Goal: Task Accomplishment & Management: Complete application form

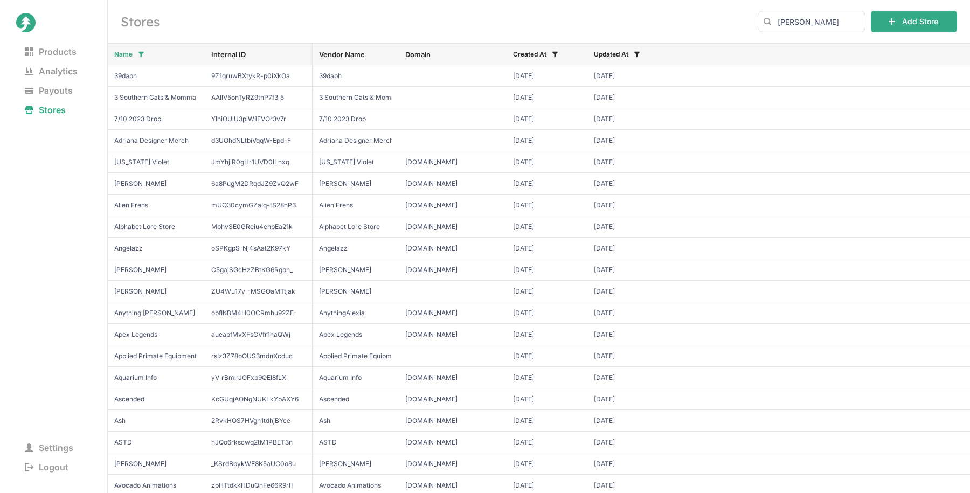
click at [646, 25] on h2 "Stores" at bounding box center [433, 21] width 624 height 17
click at [916, 18] on button "Add Store" at bounding box center [914, 22] width 86 height 22
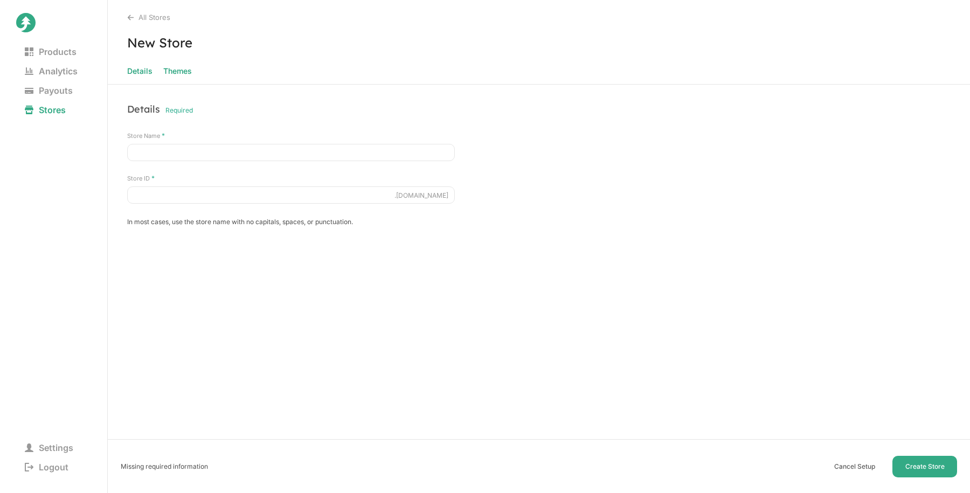
click at [181, 75] on span "Themes" at bounding box center [177, 71] width 29 height 15
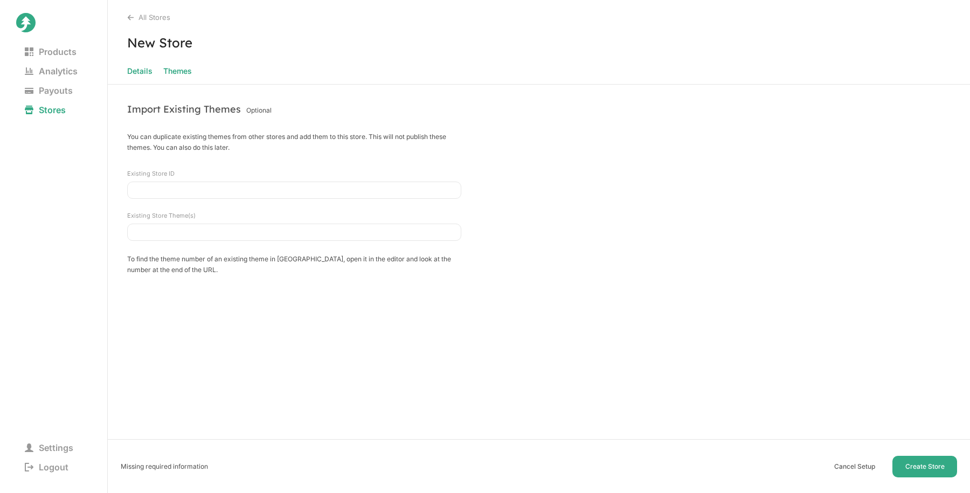
click at [142, 72] on span "Details" at bounding box center [139, 71] width 25 height 15
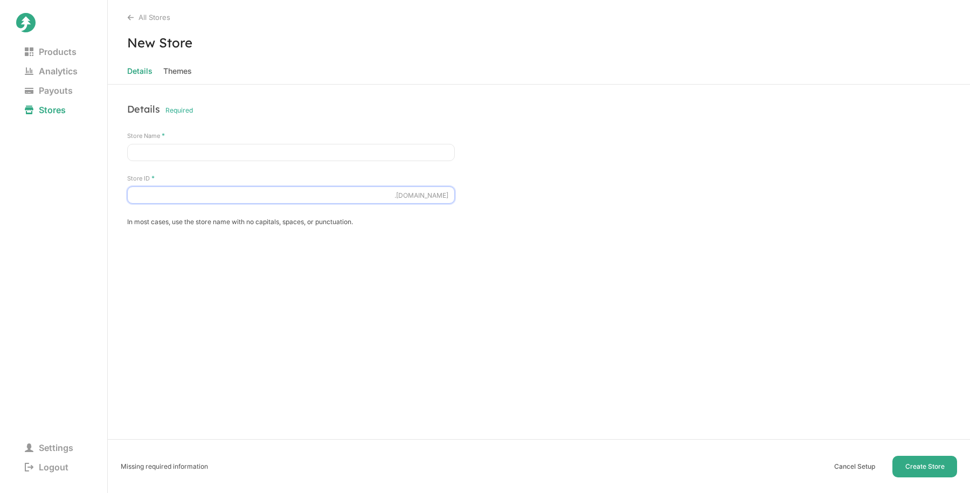
click at [181, 188] on input "Store ID *" at bounding box center [291, 195] width 328 height 17
drag, startPoint x: 449, startPoint y: 195, endPoint x: 381, endPoint y: 195, distance: 68.5
click at [381, 195] on input "Store ID *" at bounding box center [291, 195] width 328 height 17
drag, startPoint x: 381, startPoint y: 195, endPoint x: 451, endPoint y: 195, distance: 70.1
click at [450, 195] on input "Store ID *" at bounding box center [291, 195] width 328 height 17
